Goal: Navigation & Orientation: Find specific page/section

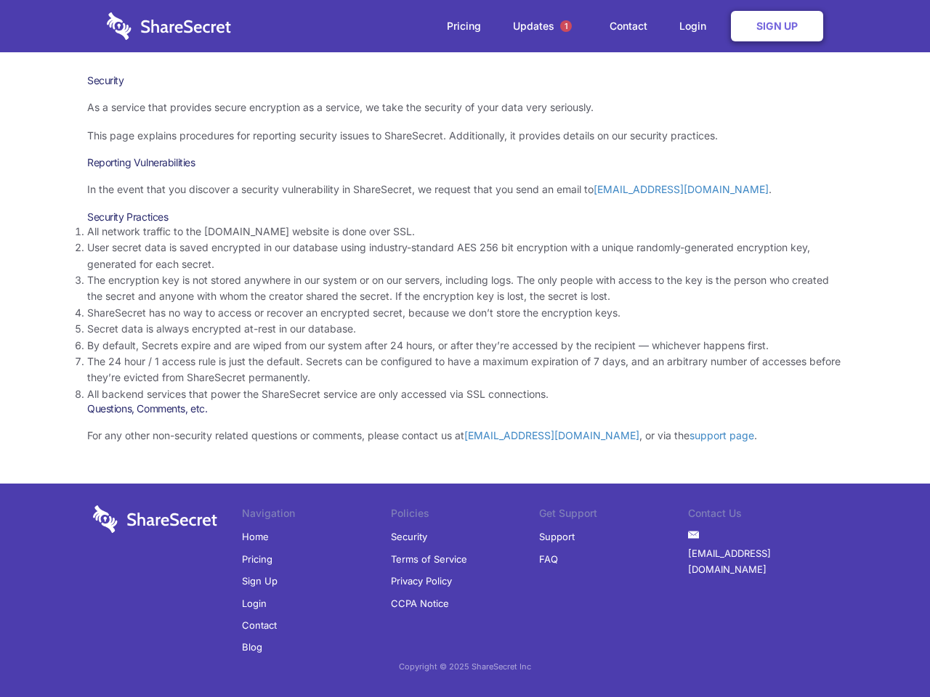
click at [465, 349] on li "By default, Secrets expire and are wiped from our system after 24 hours, or aft…" at bounding box center [465, 346] width 756 height 16
click at [566, 26] on span "1" at bounding box center [566, 26] width 12 height 12
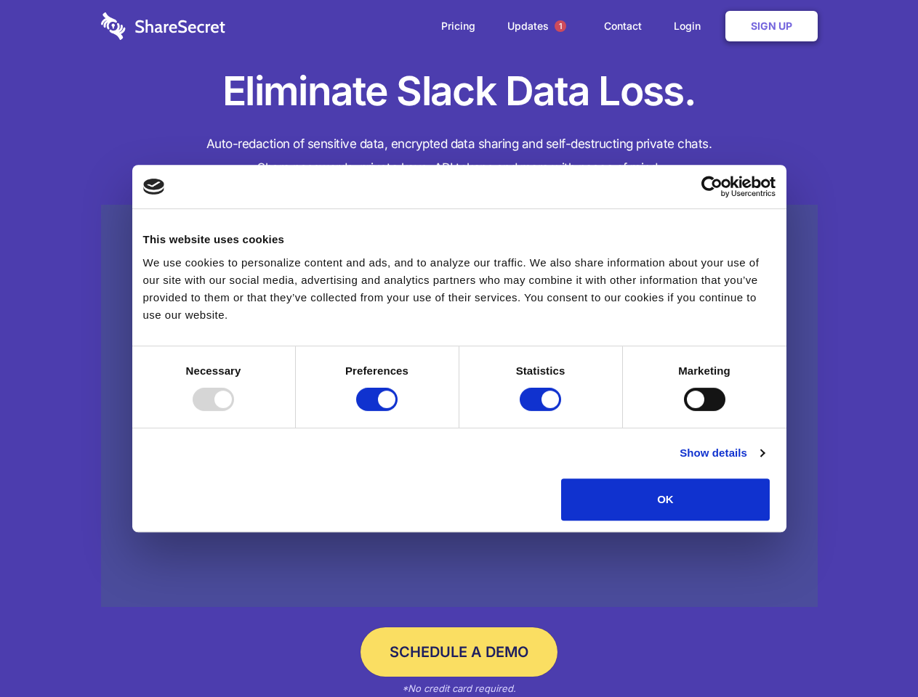
click at [234, 411] on div at bounding box center [213, 399] width 41 height 23
click at [397, 411] on input "Preferences" at bounding box center [376, 399] width 41 height 23
checkbox input "false"
click at [542, 411] on input "Statistics" at bounding box center [539, 399] width 41 height 23
checkbox input "false"
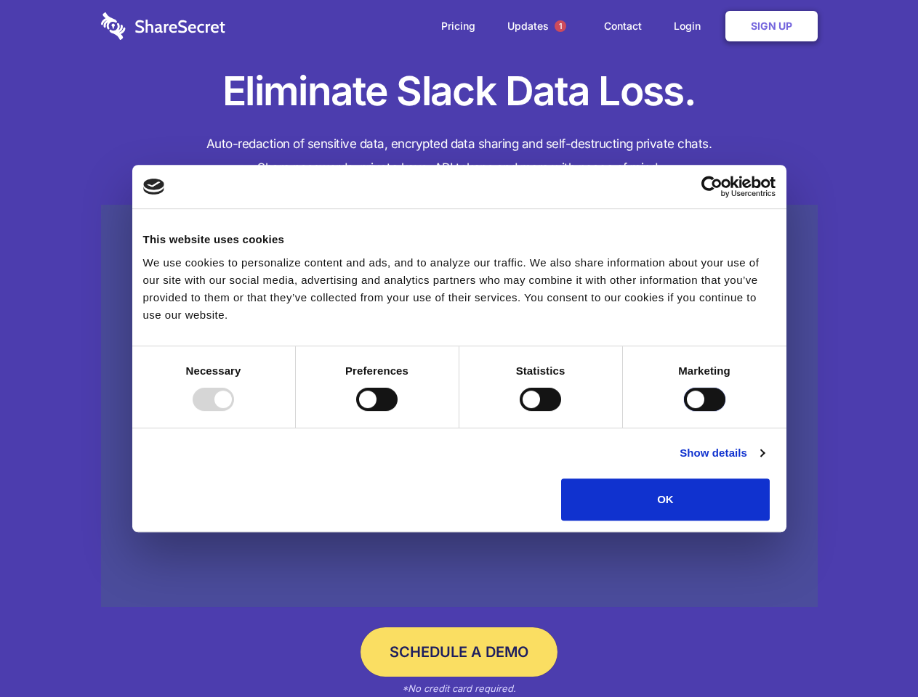
click at [684, 411] on input "Marketing" at bounding box center [704, 399] width 41 height 23
checkbox input "true"
click at [764, 462] on link "Show details" at bounding box center [721, 453] width 84 height 17
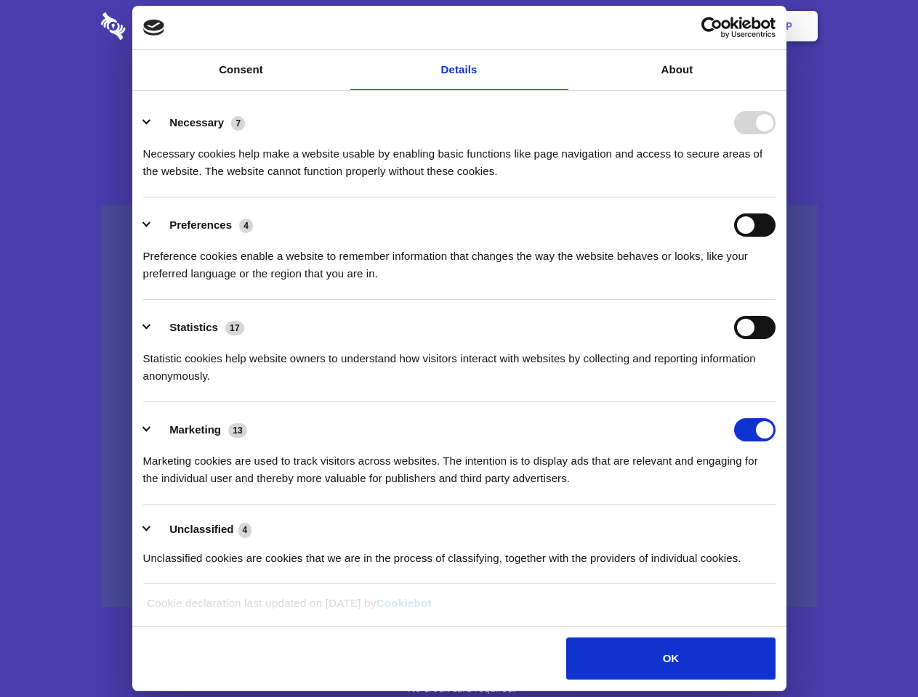
click at [775, 198] on li "Necessary 7 Necessary cookies help make a website usable by enabling basic func…" at bounding box center [459, 146] width 632 height 102
click at [559, 26] on span "1" at bounding box center [560, 26] width 12 height 12
